Goal: Understand process/instructions: Learn how to perform a task or action

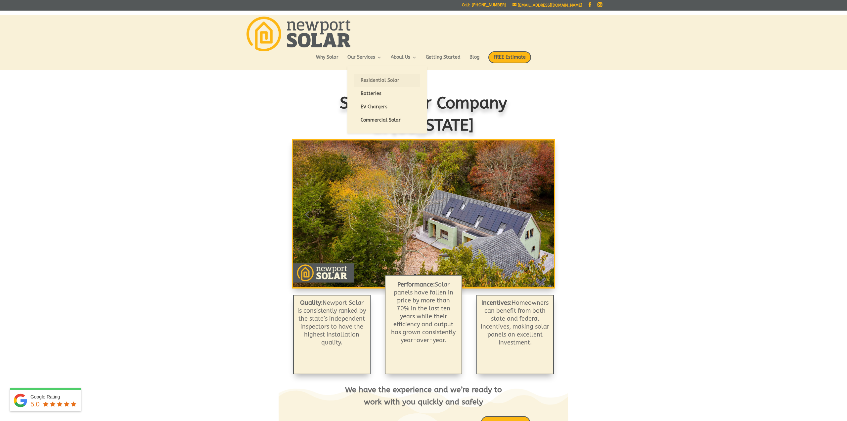
click at [375, 82] on link "Residential Solar" at bounding box center [387, 80] width 66 height 13
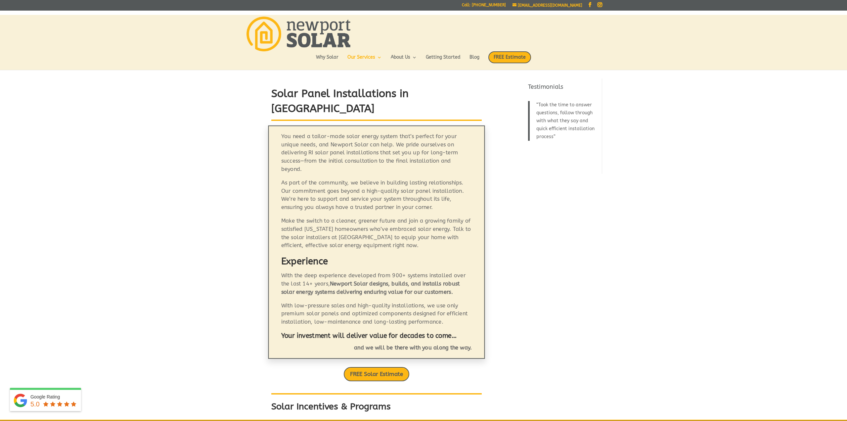
click at [356, 145] on p "You need a tailor-made solar energy system that’s perfect for your unique needs…" at bounding box center [376, 155] width 191 height 46
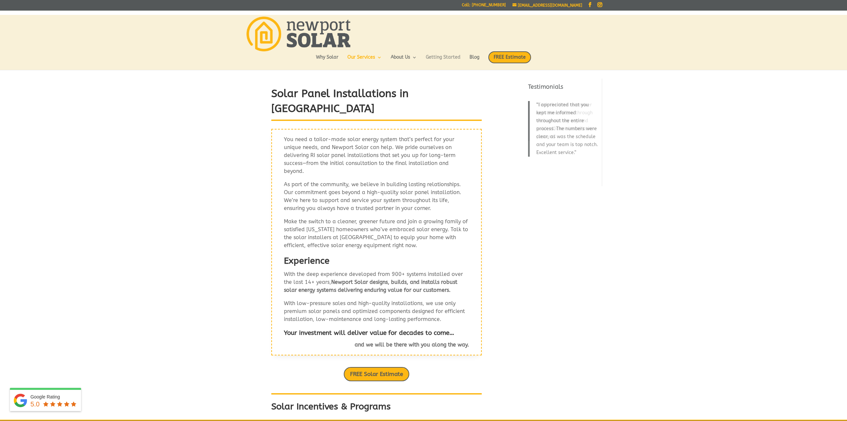
click at [445, 56] on link "Getting Started" at bounding box center [443, 60] width 35 height 11
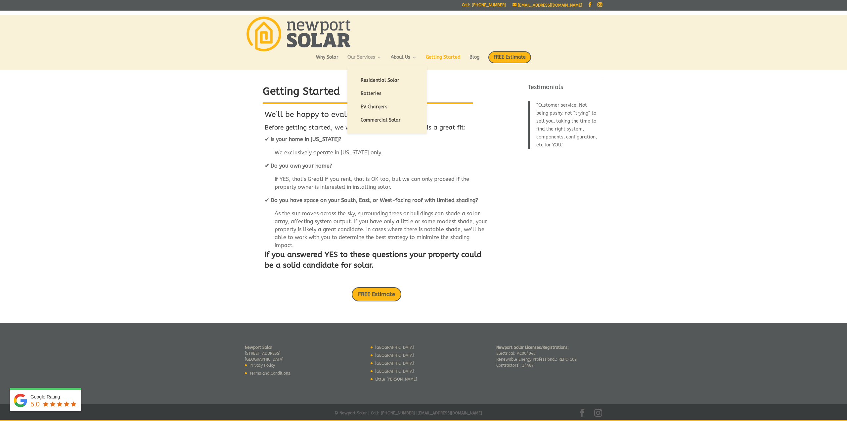
click at [370, 56] on link "Our Services" at bounding box center [365, 60] width 34 height 11
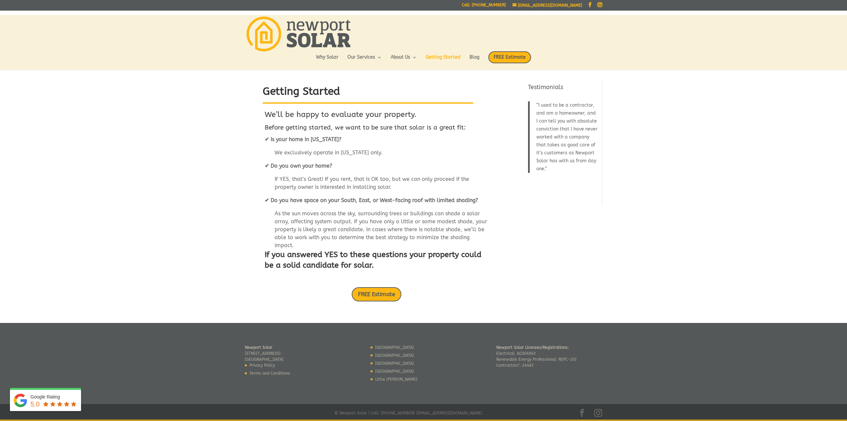
click at [532, 229] on div "Getting Started We’ll be happy to evaluate your property. Before getting starte…" at bounding box center [424, 195] width 358 height 256
